Goal: Task Accomplishment & Management: Manage account settings

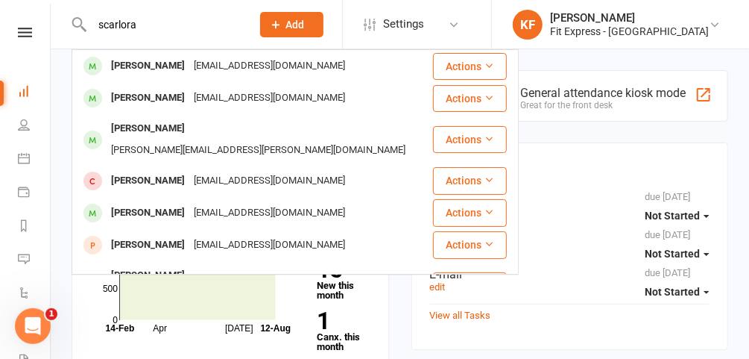
type input "scarlora"
click at [194, 63] on div "[EMAIL_ADDRESS][DOMAIN_NAME]" at bounding box center [269, 66] width 160 height 22
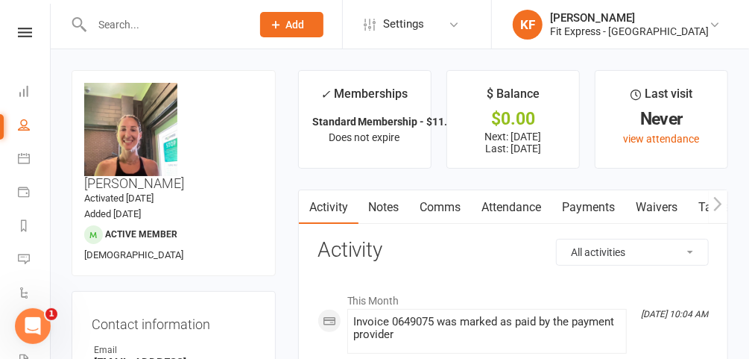
click at [582, 193] on link "Payments" at bounding box center [590, 207] width 74 height 34
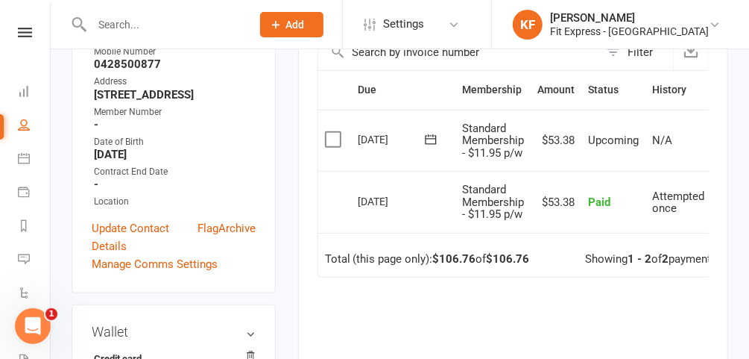
scroll to position [340, 0]
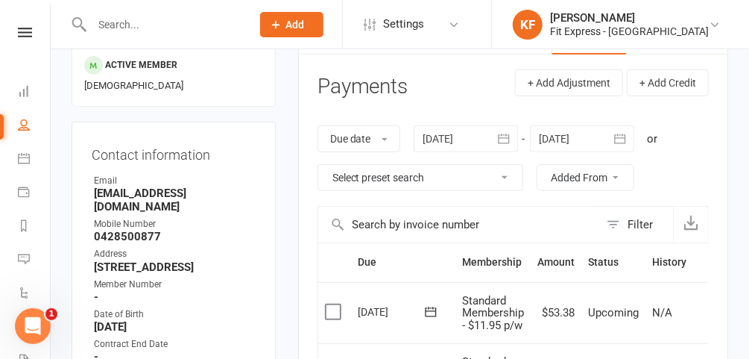
click at [452, 141] on div at bounding box center [466, 138] width 104 height 27
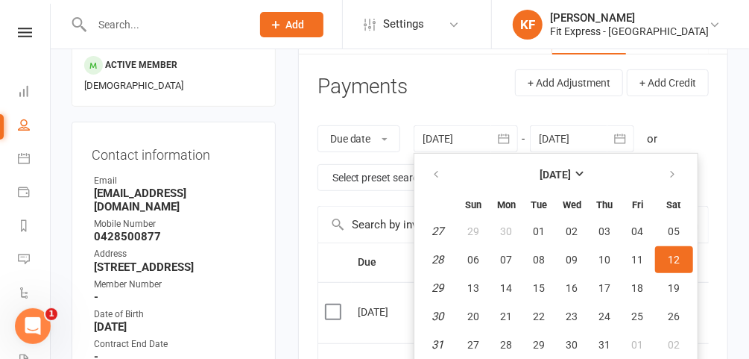
scroll to position [193, 0]
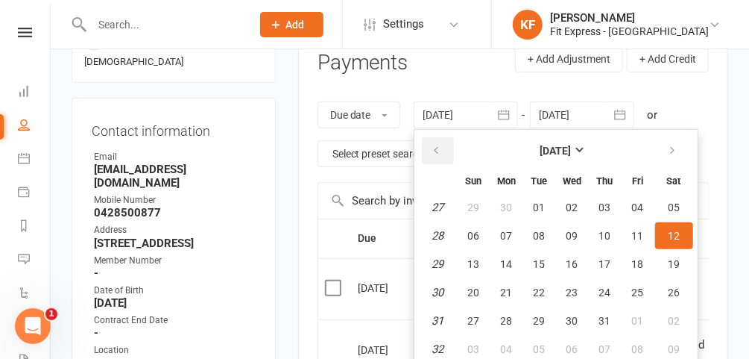
click at [441, 154] on icon "button" at bounding box center [437, 151] width 10 height 12
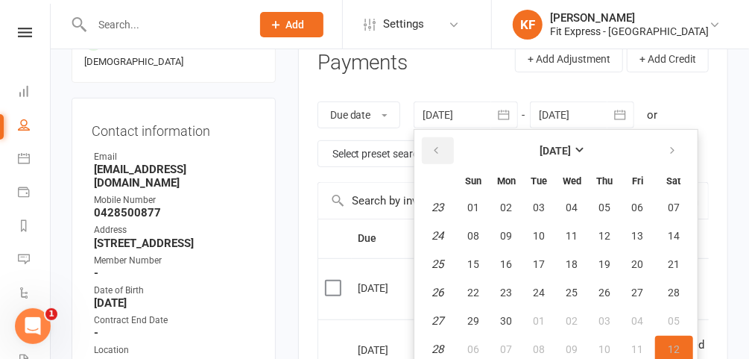
click at [441, 154] on icon "button" at bounding box center [437, 151] width 10 height 12
click at [535, 201] on span "01" at bounding box center [540, 207] width 12 height 12
type input "[DATE]"
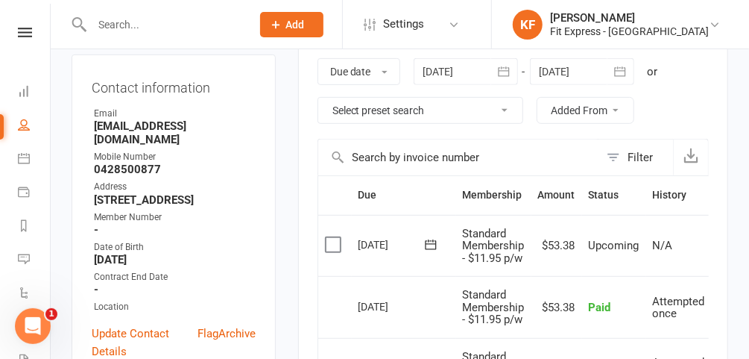
scroll to position [0, 0]
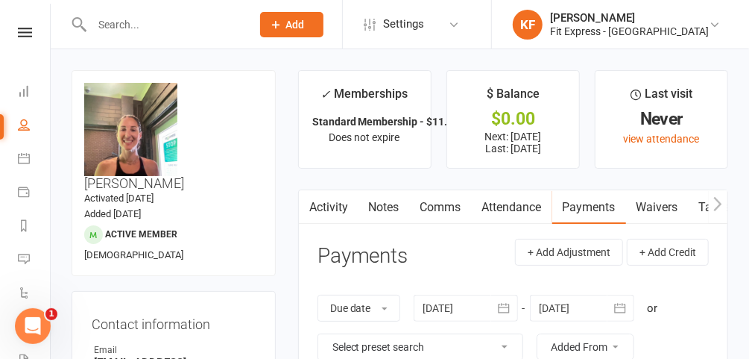
click at [185, 19] on input "text" at bounding box center [164, 24] width 154 height 21
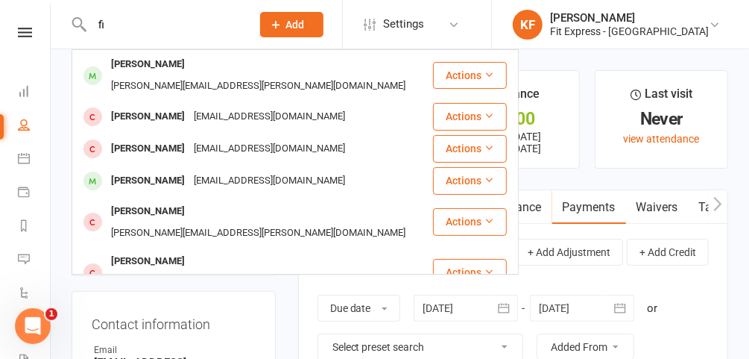
type input "f"
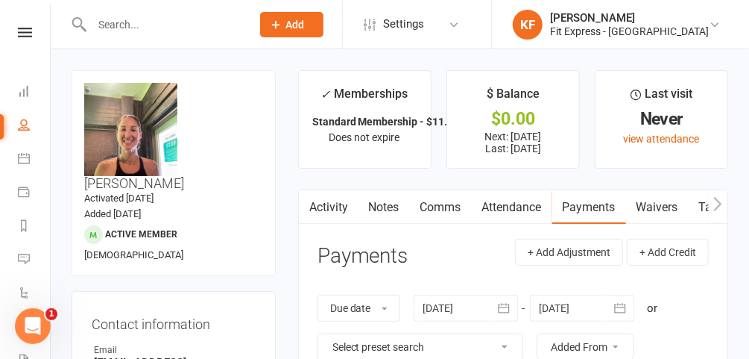
click at [711, 22] on icon at bounding box center [715, 25] width 12 height 12
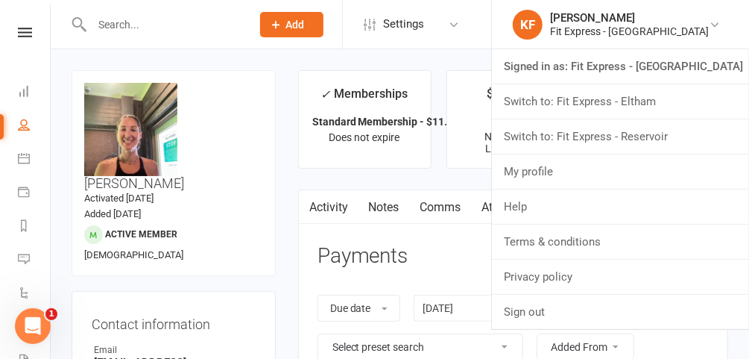
click at [671, 101] on link "Switch to: Fit Express - Eltham" at bounding box center [620, 101] width 257 height 34
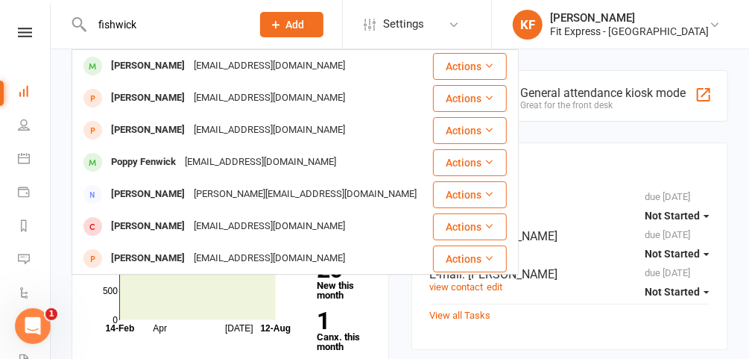
type input "fishwick"
click at [147, 61] on div "Jamie Fishwick" at bounding box center [148, 66] width 83 height 22
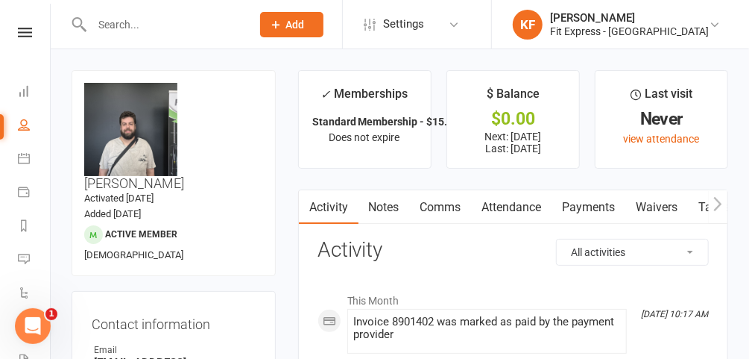
click at [585, 210] on link "Payments" at bounding box center [590, 207] width 74 height 34
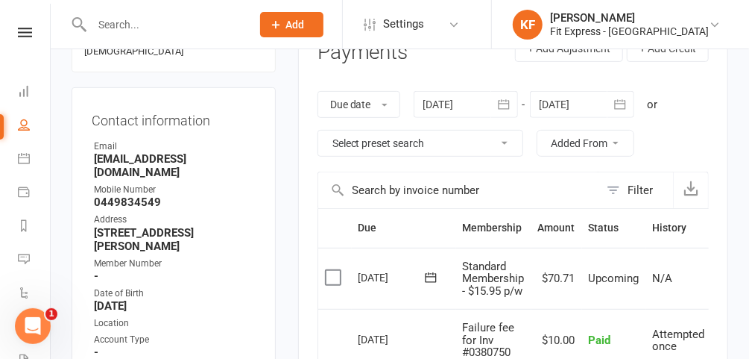
scroll to position [204, 0]
click at [453, 100] on div at bounding box center [466, 104] width 104 height 27
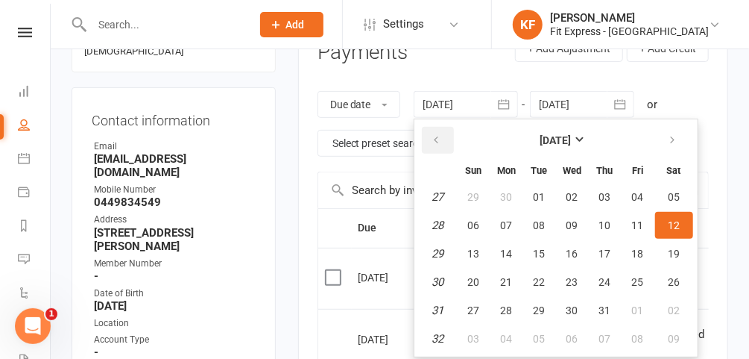
click at [441, 140] on icon "button" at bounding box center [437, 140] width 10 height 12
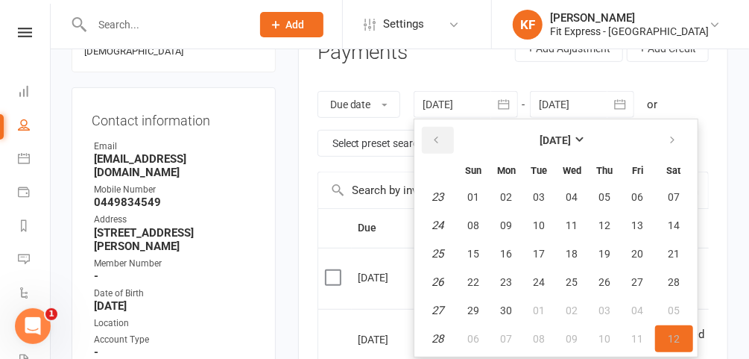
click at [441, 140] on icon "button" at bounding box center [437, 140] width 10 height 12
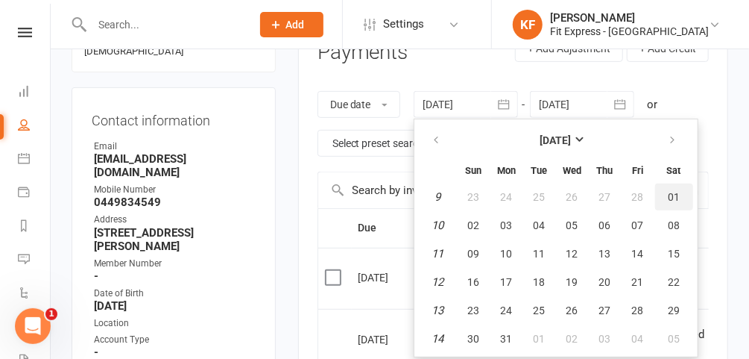
click at [677, 195] on button "01" at bounding box center [675, 196] width 38 height 27
type input "01 Mar 2025"
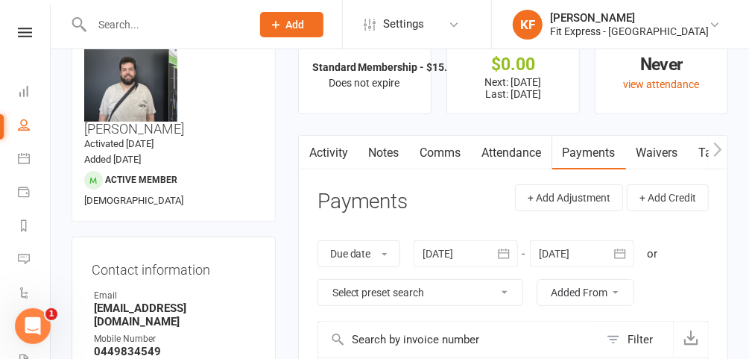
scroll to position [0, 0]
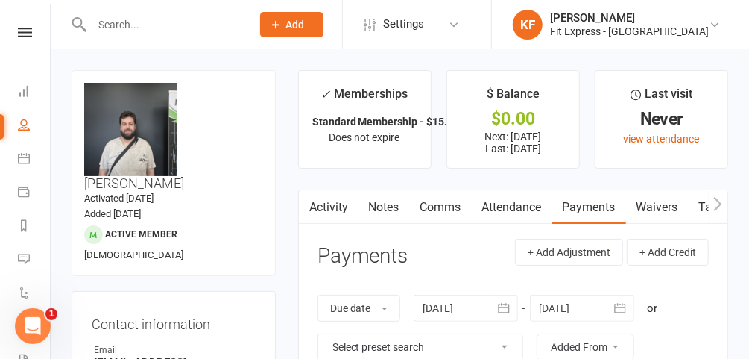
click at [183, 21] on input "text" at bounding box center [164, 24] width 154 height 21
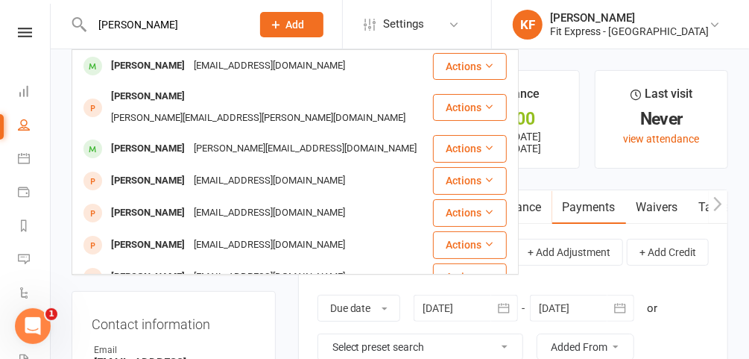
type input "sirena smith"
click at [189, 66] on div "sirenasmith11@gmail.com" at bounding box center [269, 66] width 160 height 22
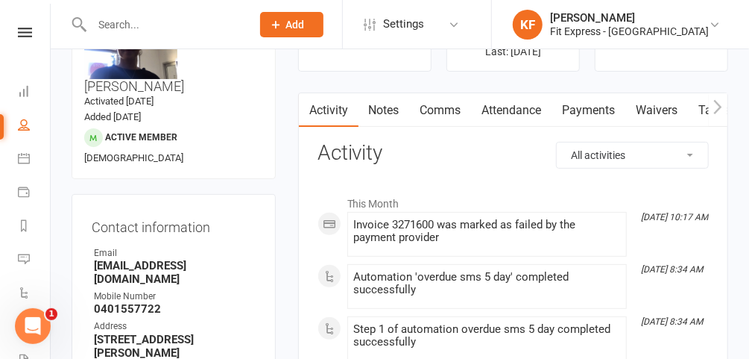
scroll to position [96, 0]
click at [598, 114] on link "Payments" at bounding box center [590, 111] width 74 height 34
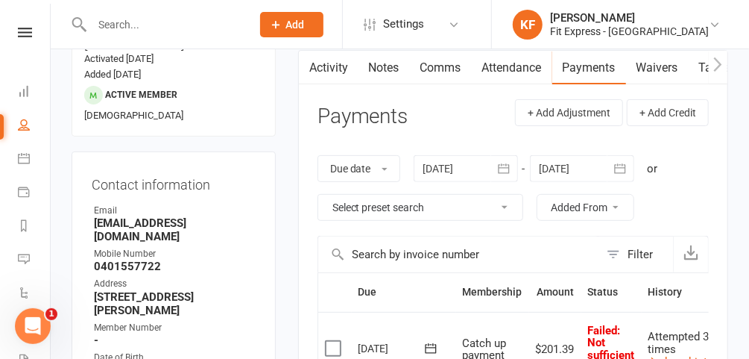
scroll to position [134, 0]
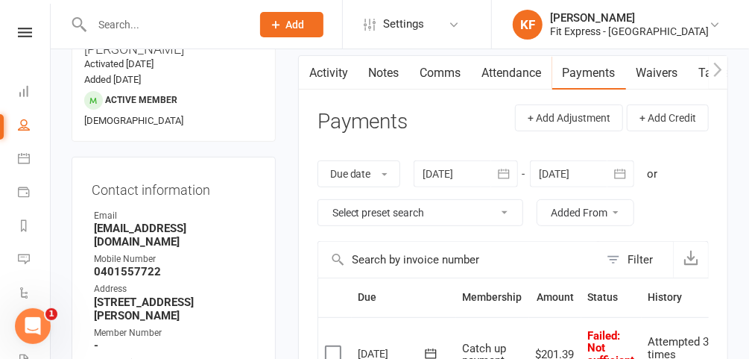
click at [377, 69] on link "Notes" at bounding box center [384, 73] width 51 height 34
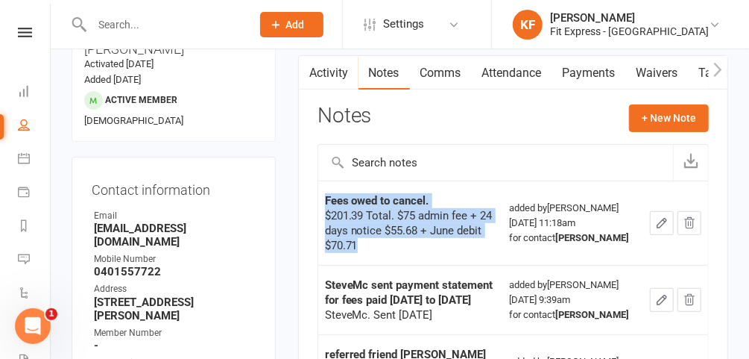
drag, startPoint x: 324, startPoint y: 193, endPoint x: 377, endPoint y: 242, distance: 72.3
click at [377, 242] on div "Fees owed to cancel. $201.39 Total. $75 admin fee + 24 days notice $55.68 + Jun…" at bounding box center [410, 223] width 171 height 60
copy div "Fees owed to cancel. $201.39 Total. $75 admin fee + 24 days notice $55.68 + Jun…"
click at [406, 245] on div "$201.39 Total. $75 admin fee + 24 days notice $55.68 + June debit $70.71" at bounding box center [410, 230] width 171 height 45
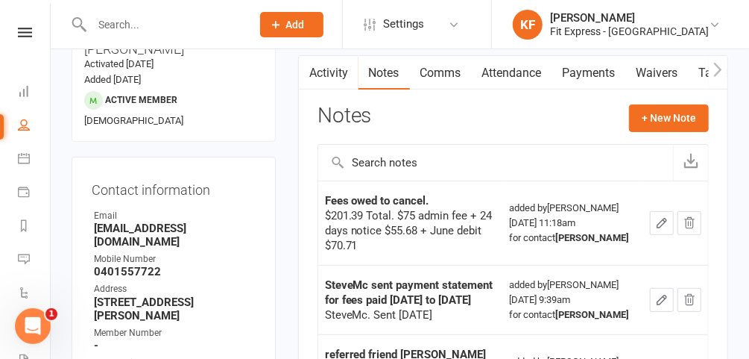
click at [640, 74] on link "Waivers" at bounding box center [657, 73] width 63 height 34
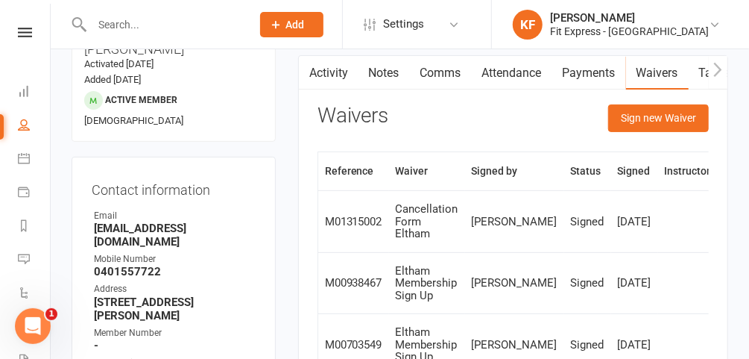
click at [368, 79] on link "Notes" at bounding box center [384, 73] width 51 height 34
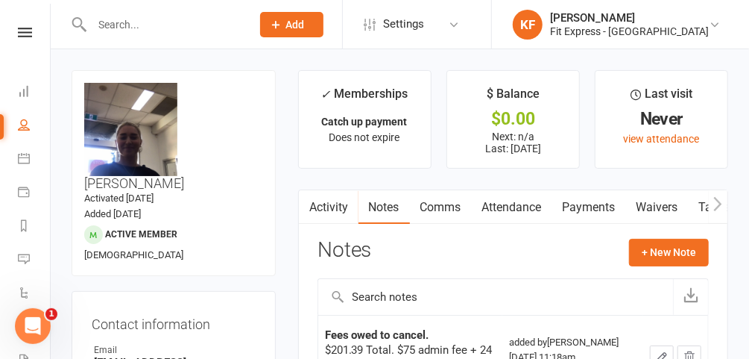
click at [578, 201] on link "Payments" at bounding box center [590, 207] width 74 height 34
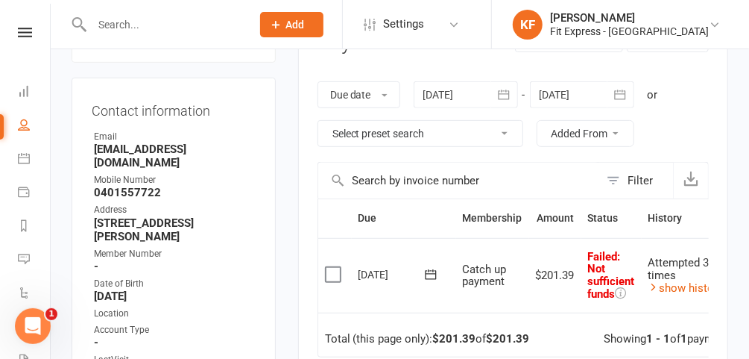
scroll to position [227, 0]
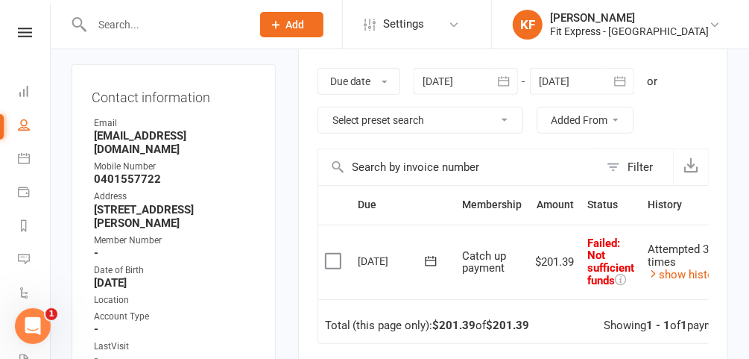
click at [434, 261] on icon at bounding box center [431, 261] width 15 height 15
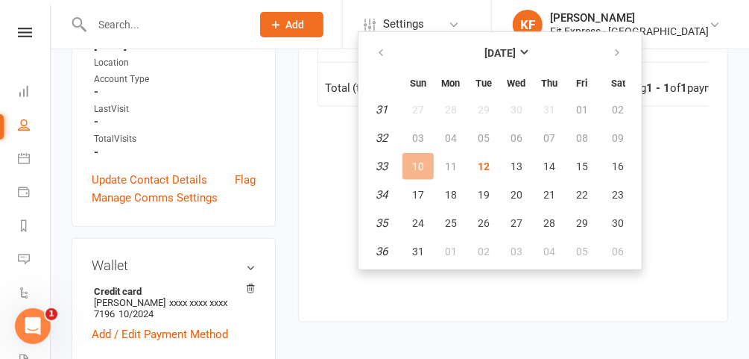
scroll to position [467, 0]
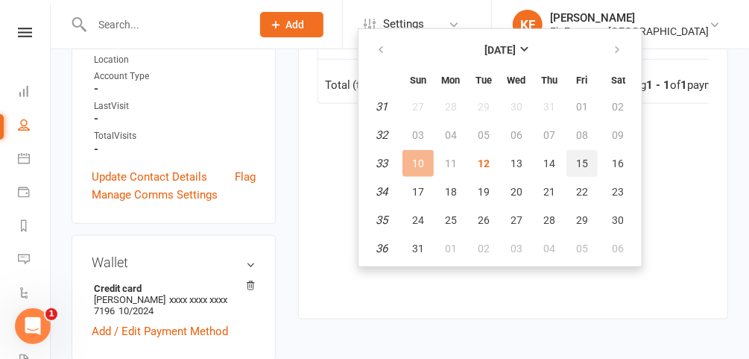
click at [580, 161] on span "15" at bounding box center [582, 163] width 12 height 12
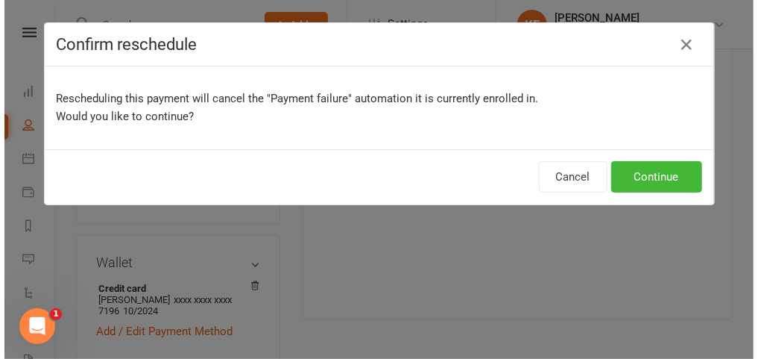
scroll to position [452, 0]
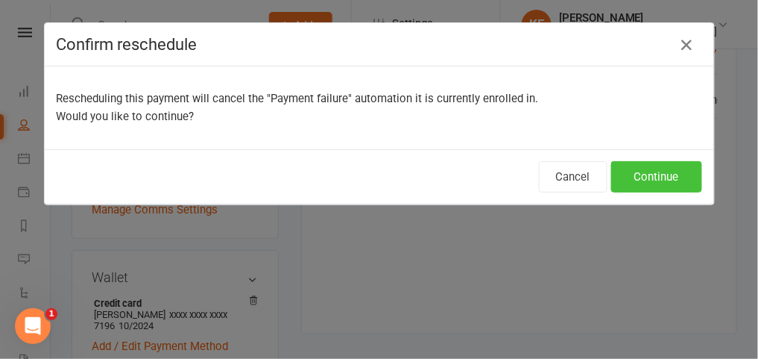
click at [641, 175] on button "Continue" at bounding box center [657, 176] width 91 height 31
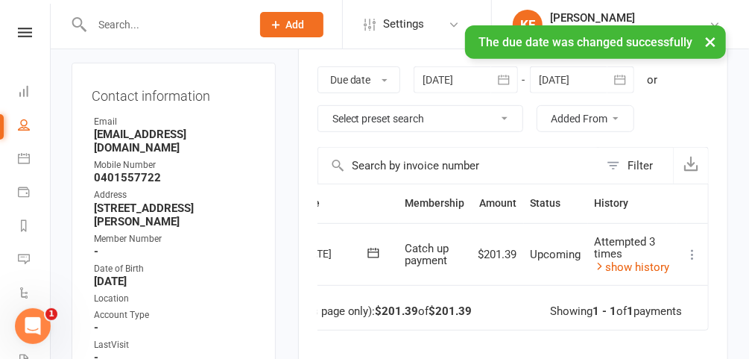
scroll to position [0, 0]
